Goal: Task Accomplishment & Management: Use online tool/utility

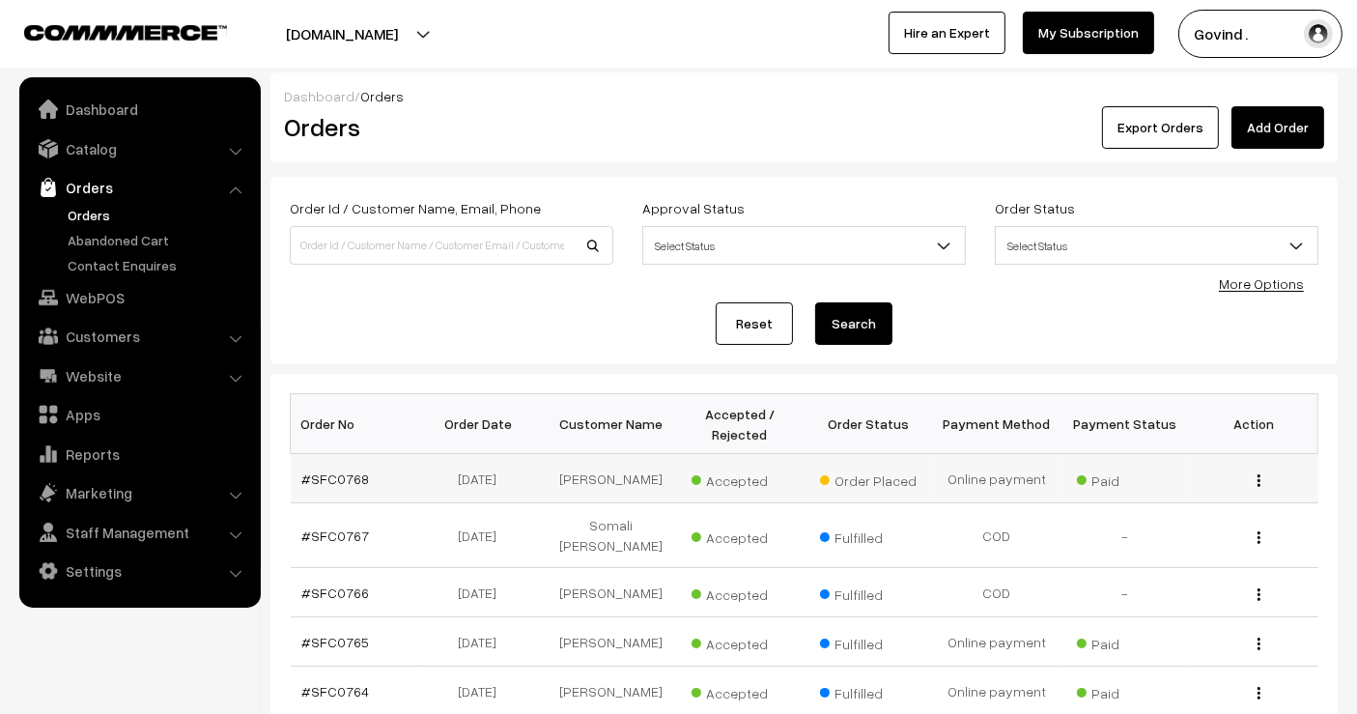
click at [1259, 475] on img "button" at bounding box center [1258, 480] width 3 height 13
click at [1169, 506] on link "View" at bounding box center [1172, 508] width 164 height 42
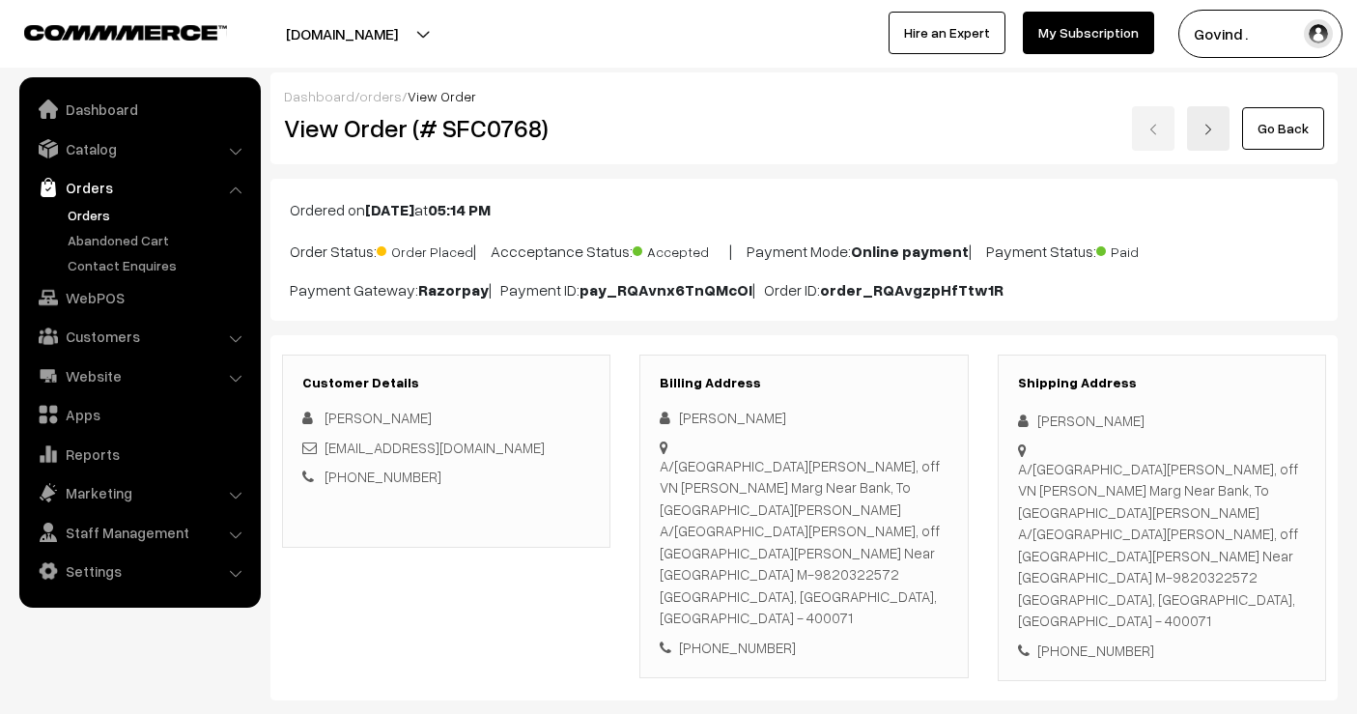
scroll to position [124, 0]
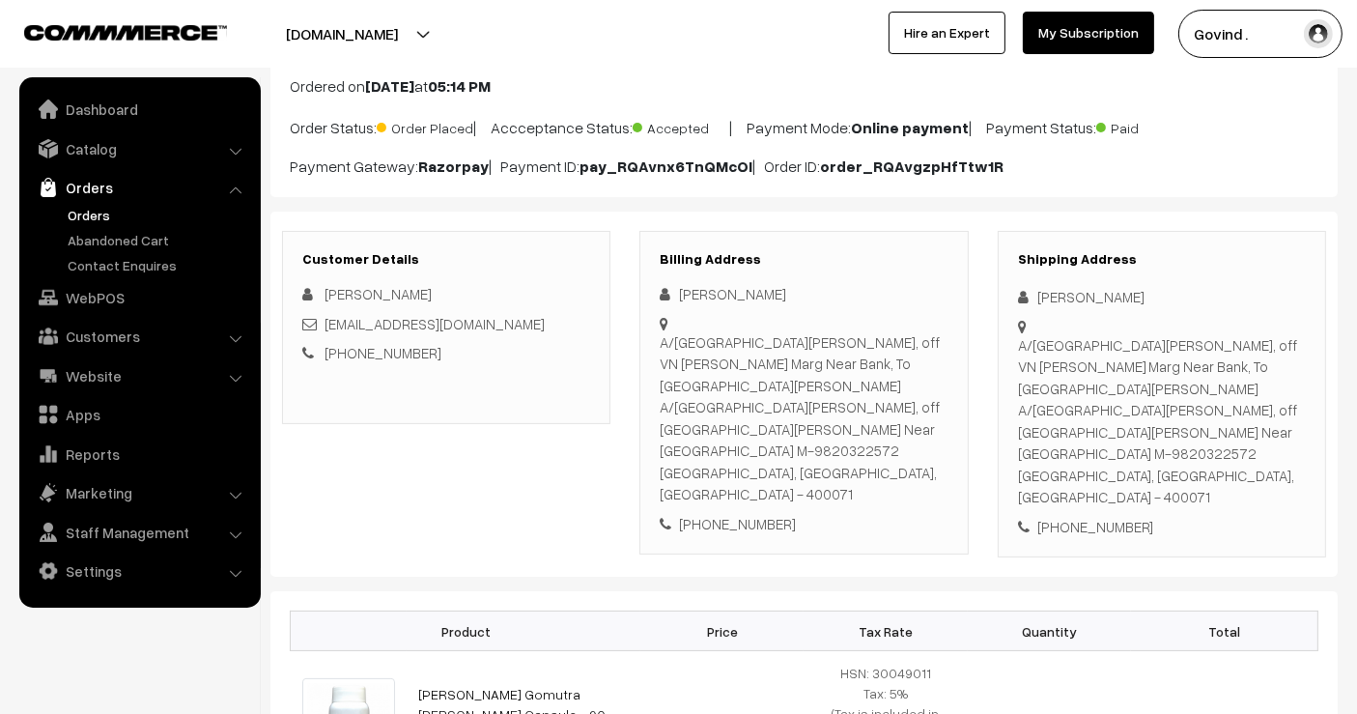
click at [1083, 516] on div "[PHONE_NUMBER]" at bounding box center [1162, 527] width 288 height 22
copy div "9820322572"
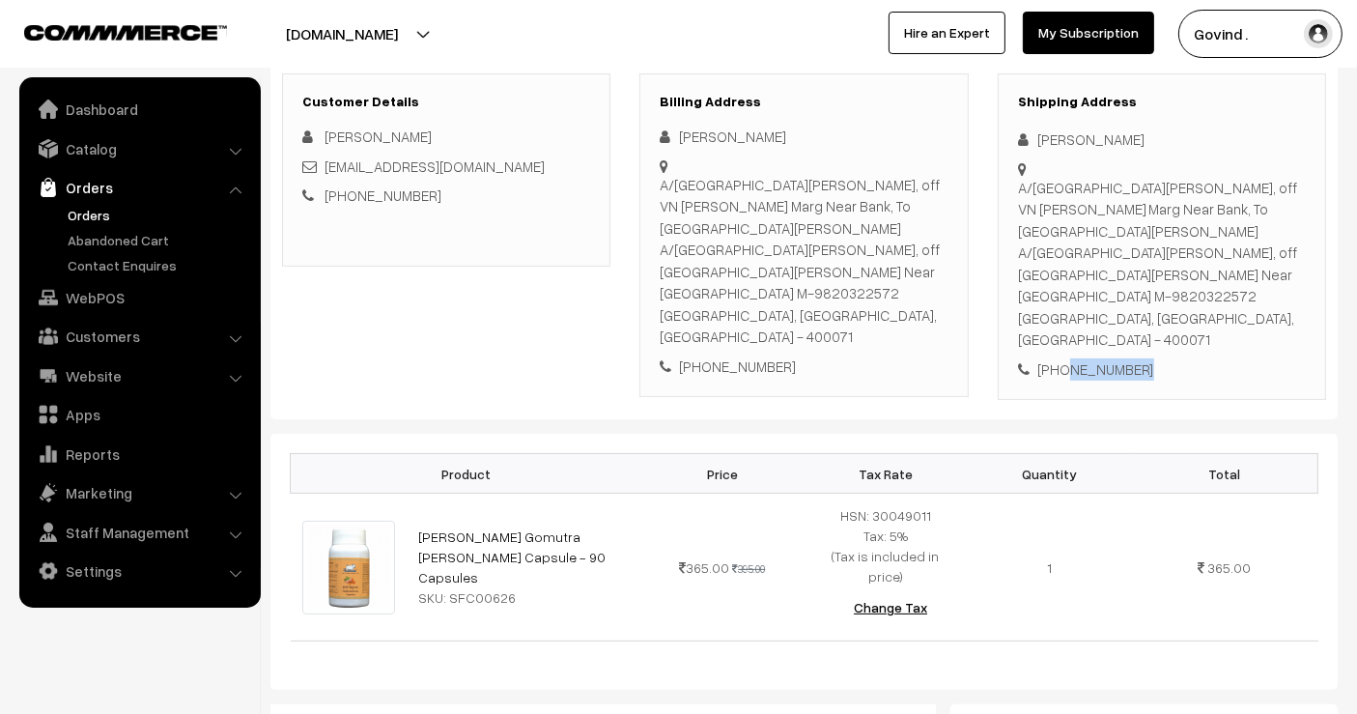
scroll to position [285, 0]
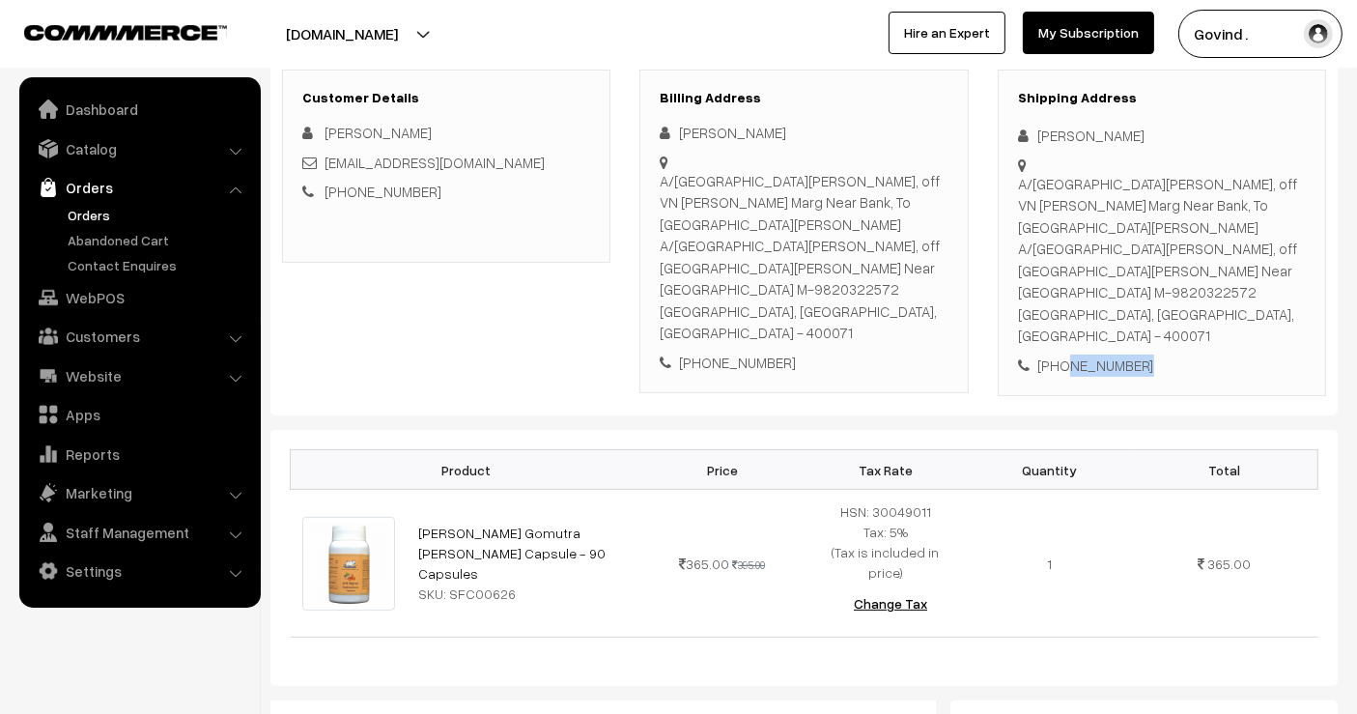
copy div "9820322572"
click at [1054, 133] on div "[PERSON_NAME]" at bounding box center [1162, 136] width 288 height 22
copy div "[PERSON_NAME]"
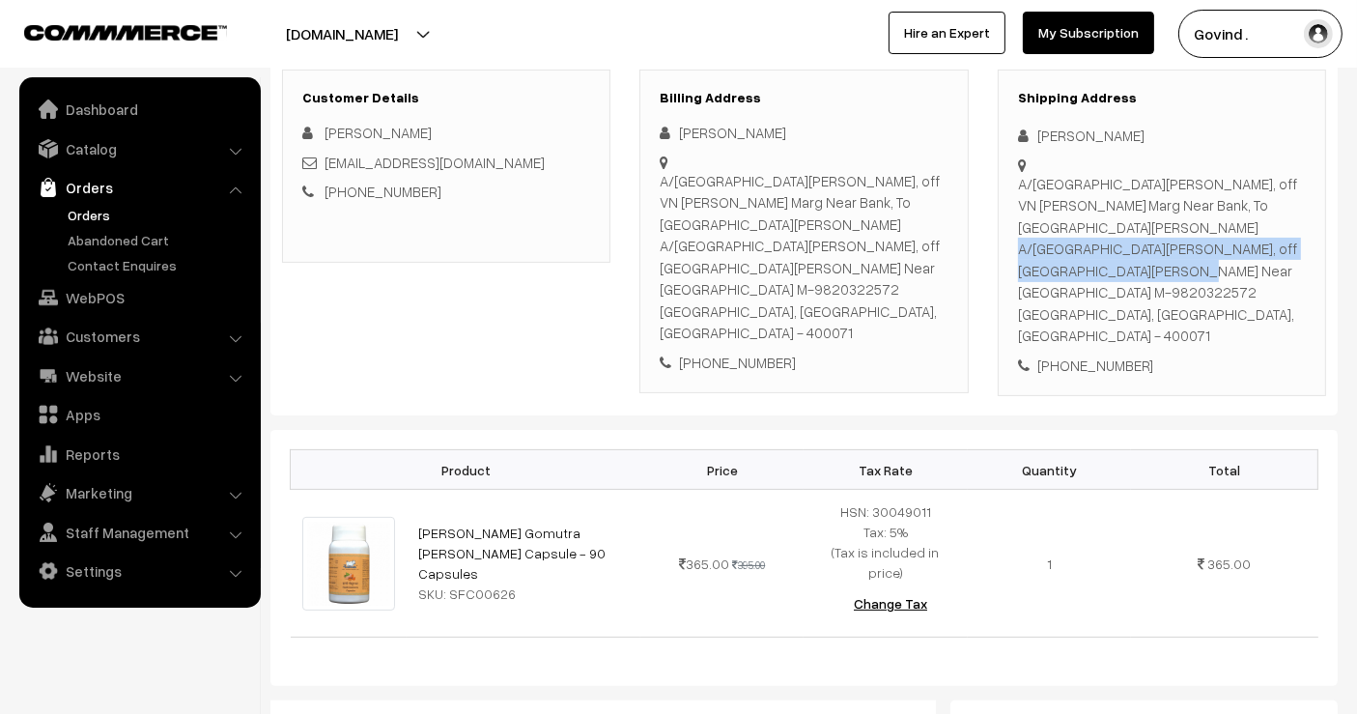
drag, startPoint x: 1018, startPoint y: 182, endPoint x: 1141, endPoint y: 200, distance: 125.0
click at [1141, 200] on div "A/801 Ekta Panorama, off VN Purav Marg Near Bank, To Sri Rajagopal Menon A/801 …" at bounding box center [1162, 260] width 288 height 174
click at [1133, 194] on div "A/801 Ekta Panorama, off VN Purav Marg Near Bank, To Sri Rajagopal Menon A/801 …" at bounding box center [1162, 260] width 288 height 174
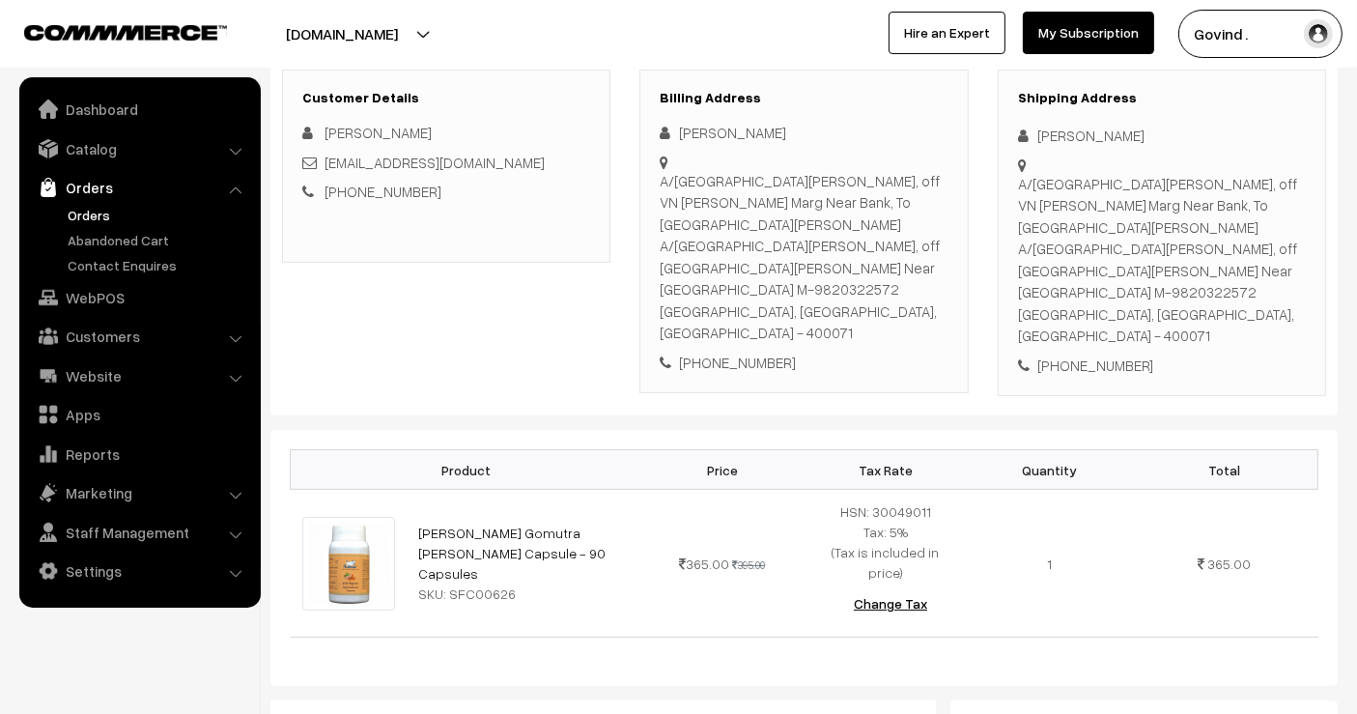
drag, startPoint x: 1016, startPoint y: 180, endPoint x: 1147, endPoint y: 167, distance: 131.9
click at [1147, 167] on div "Shipping Address Rajagopal Menon A/801 Ekta Panorama, off VN Purav Marg Near Ba…" at bounding box center [1162, 233] width 328 height 327
click at [1146, 173] on div "A/801 Ekta Panorama, off VN Purav Marg Near Bank, To Sri Rajagopal Menon A/801 …" at bounding box center [1162, 260] width 288 height 174
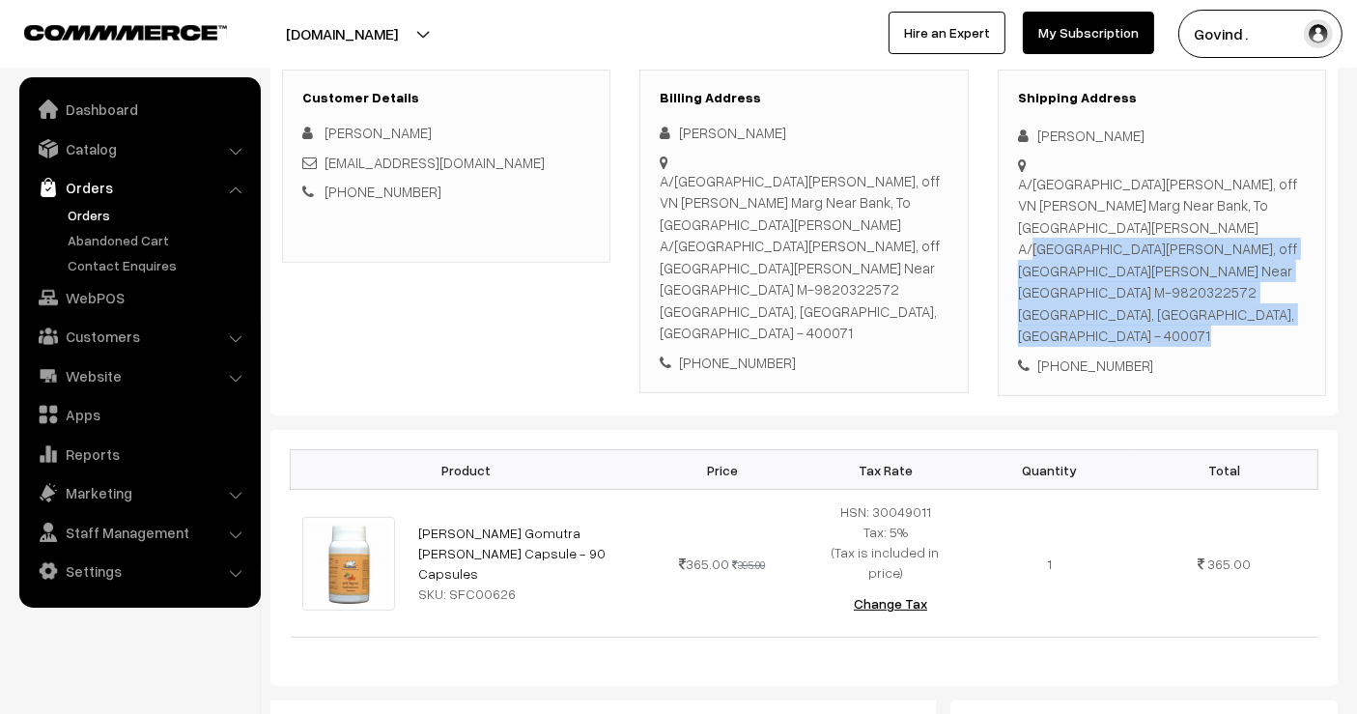
drag, startPoint x: 1012, startPoint y: 174, endPoint x: 1048, endPoint y: 178, distance: 35.9
click at [1048, 178] on div "Shipping Address Rajagopal Menon A/801 Ekta Panorama, off VN Purav Marg Near Ba…" at bounding box center [1162, 233] width 328 height 327
click at [1074, 184] on div "A/801 Ekta Panorama, off VN Purav Marg Near Bank, To Sri Rajagopal Menon A/801 …" at bounding box center [1162, 260] width 288 height 174
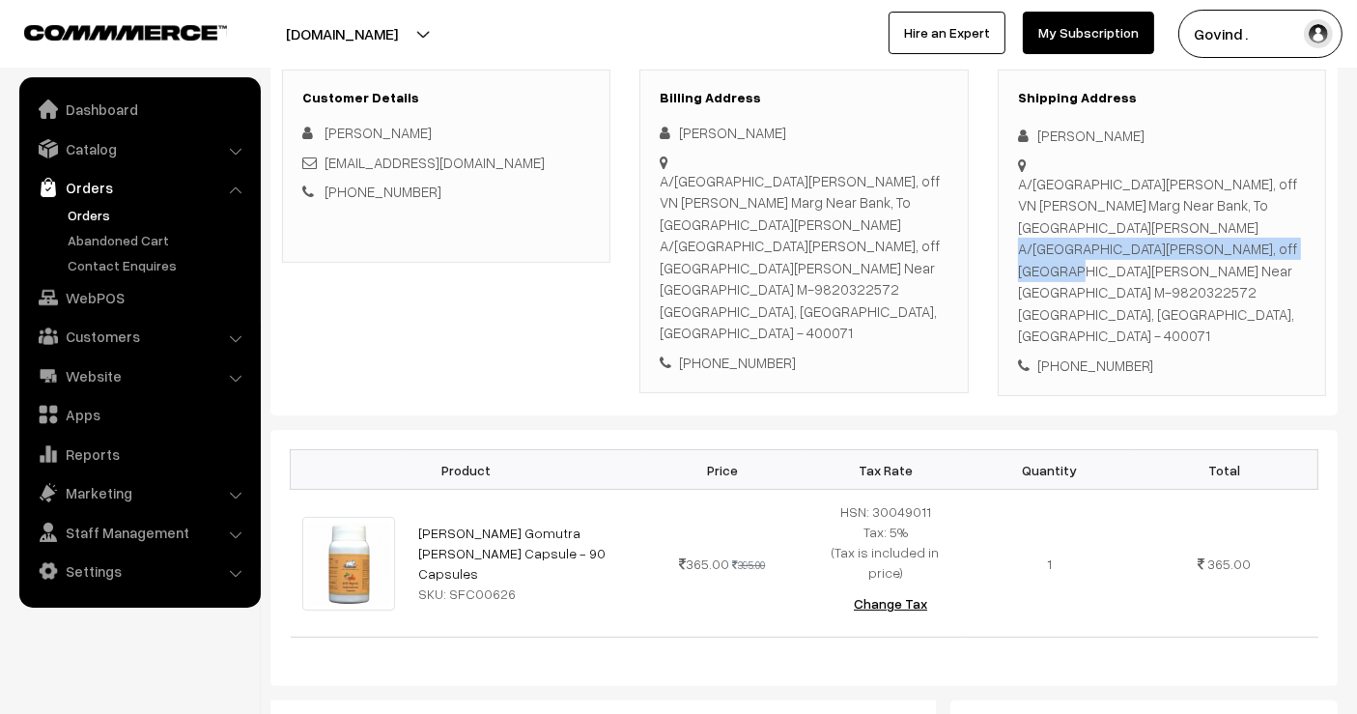
drag, startPoint x: 1046, startPoint y: 203, endPoint x: 1018, endPoint y: 187, distance: 32.0
click at [1018, 187] on div "A/801 Ekta Panorama, off VN Purav Marg Near Bank, To Sri Rajagopal Menon A/801 …" at bounding box center [1162, 260] width 288 height 174
copy div "A/801 Ekta Panorama, off VN Purav Marg Near Bank"
click at [1198, 225] on div "A/801 Ekta Panorama, off VN Purav Marg Near Bank, To Sri Rajagopal Menon A/801 …" at bounding box center [1162, 260] width 288 height 174
drag, startPoint x: 1260, startPoint y: 225, endPoint x: 1067, endPoint y: 263, distance: 196.8
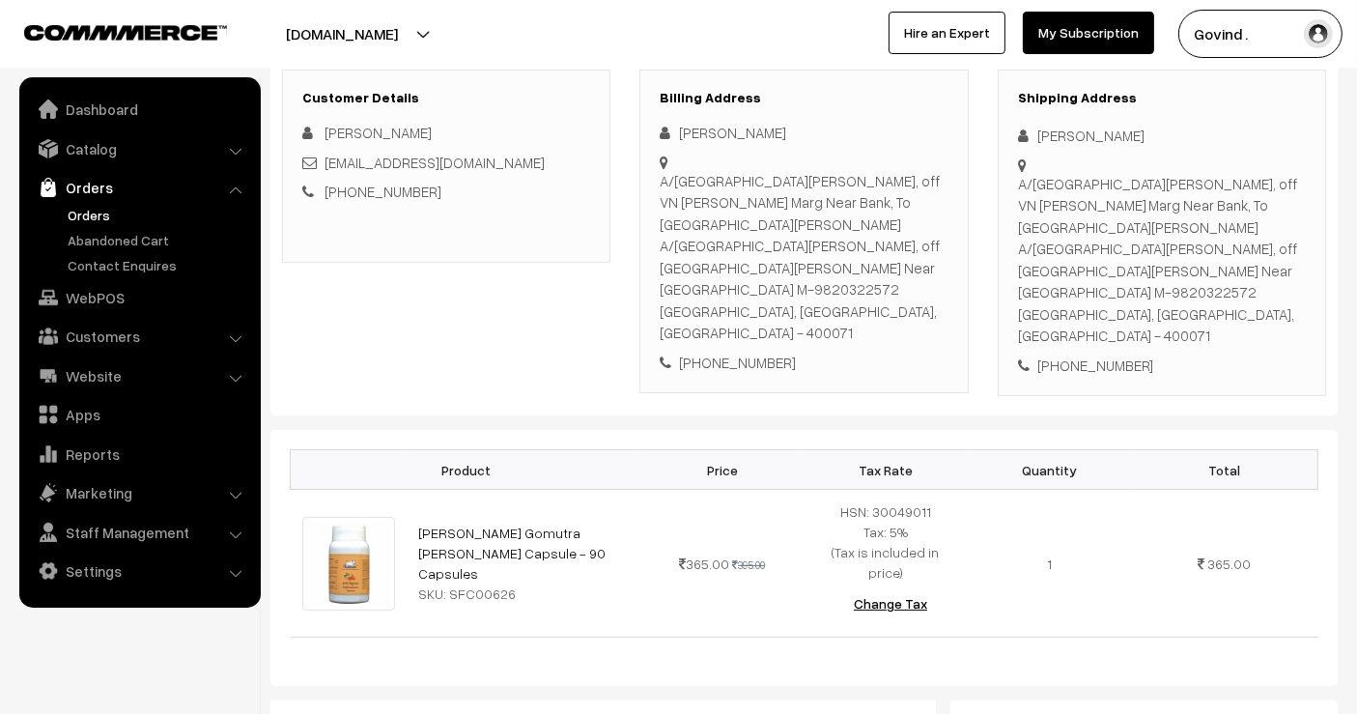
click at [1067, 263] on div "A/801 Ekta Panorama, off VN Purav Marg Near Bank, To Sri Rajagopal Menon A/801 …" at bounding box center [1162, 260] width 288 height 174
copy div "of Baroda, Behind St Gregorios school Chembur, Mumbai"
click at [1214, 294] on div "A/801 Ekta Panorama, off VN Purav Marg Near Bank, To Sri Rajagopal Menon A/801 …" at bounding box center [1162, 260] width 288 height 174
copy div "400071"
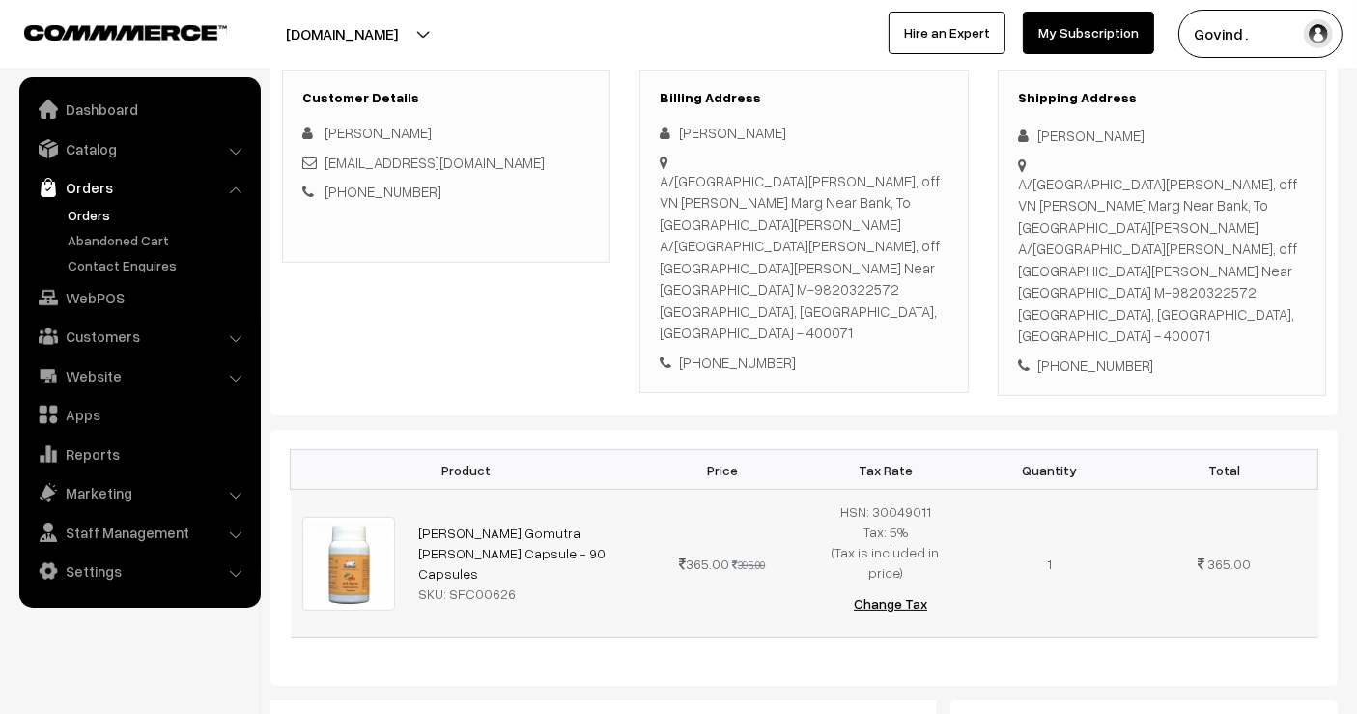
drag, startPoint x: 500, startPoint y: 506, endPoint x: 413, endPoint y: 479, distance: 91.0
click at [413, 490] on td "Prakriti Haldi Gomutra Ghan Capsule - 90 Capsules SKU: SFC00626" at bounding box center [524, 564] width 234 height 148
copy link "Prakriti Haldi Gomutra Ghan Capsule - 90 Capsules"
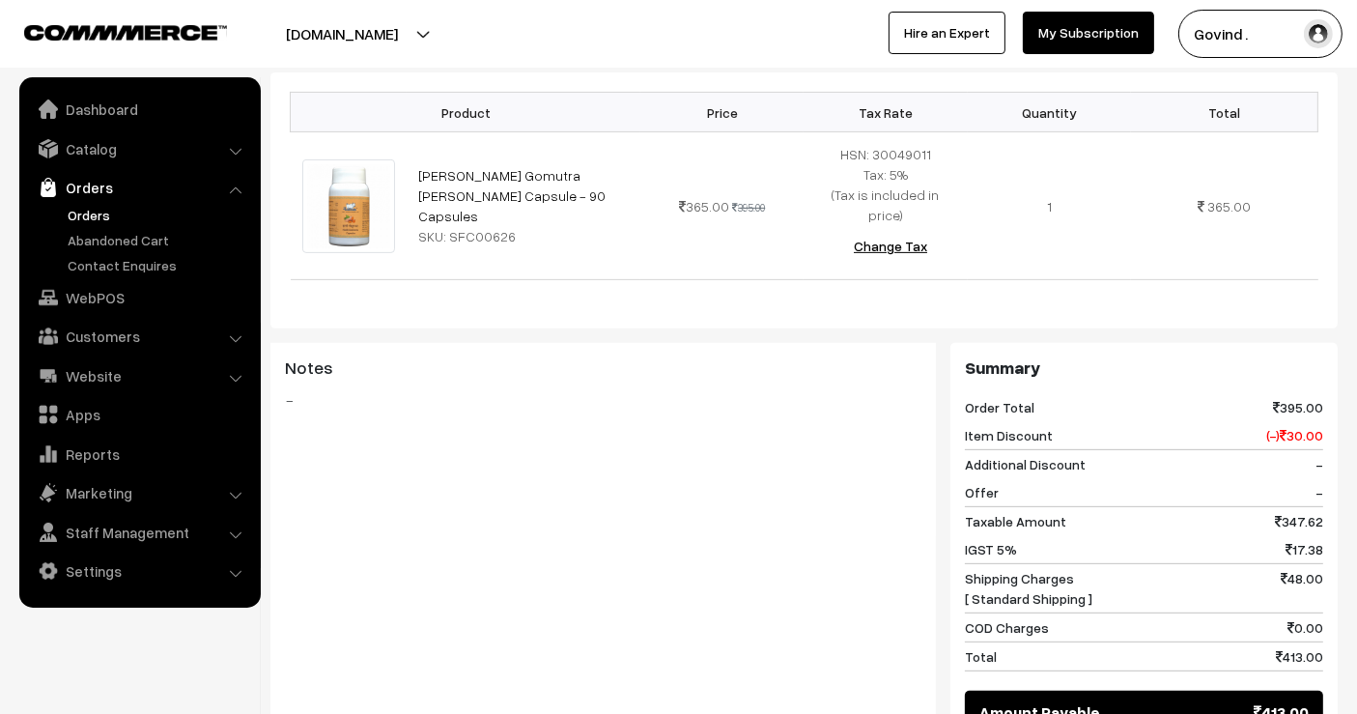
scroll to position [693, 0]
